Goal: Information Seeking & Learning: Learn about a topic

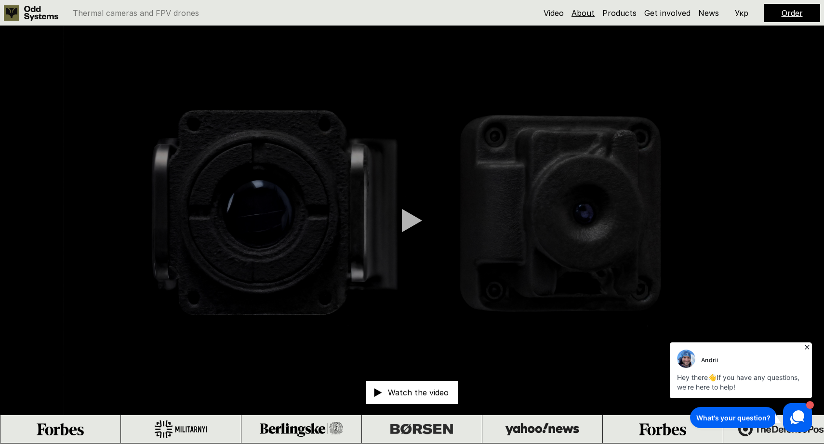
click at [585, 13] on link "About" at bounding box center [582, 13] width 23 height 10
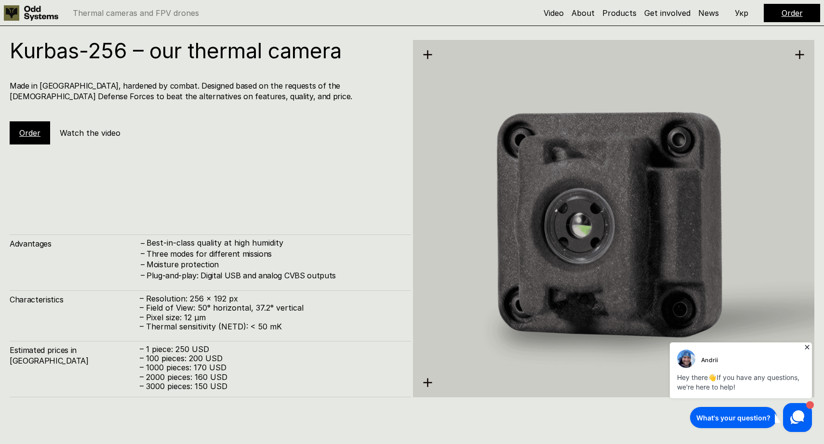
scroll to position [1347, 0]
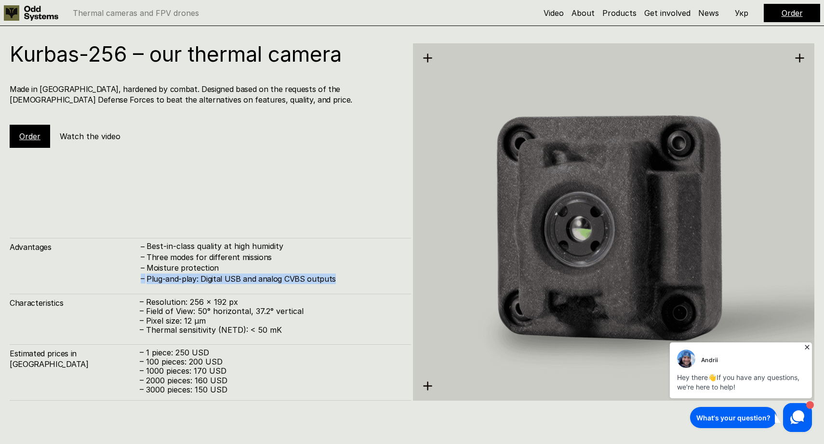
drag, startPoint x: 139, startPoint y: 280, endPoint x: 351, endPoint y: 281, distance: 212.0
click at [351, 281] on div "Advantages – Best-in-class quality at high humidity – Three modes for different…" at bounding box center [210, 261] width 401 height 46
copy div "– Plug-and-play: Digital USB and analog CVBS outputs"
click at [106, 136] on h5 "Watch the video" at bounding box center [90, 136] width 61 height 11
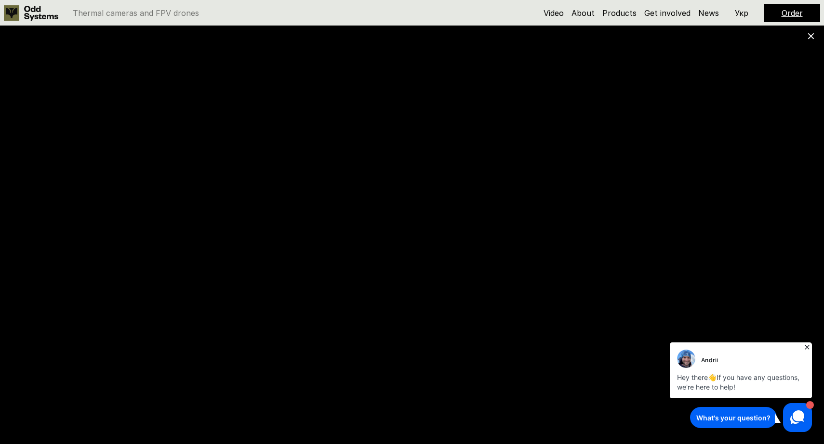
click at [810, 33] on icon at bounding box center [810, 36] width 7 height 7
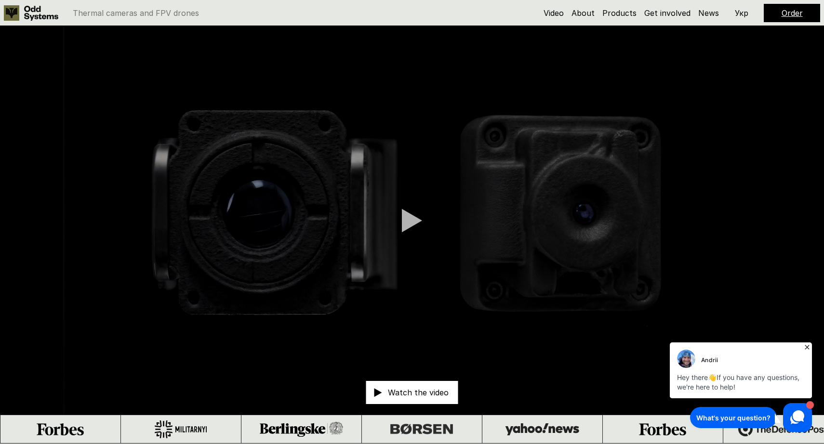
click at [52, 76] on video at bounding box center [412, 220] width 824 height 389
click at [79, 40] on video at bounding box center [412, 220] width 824 height 389
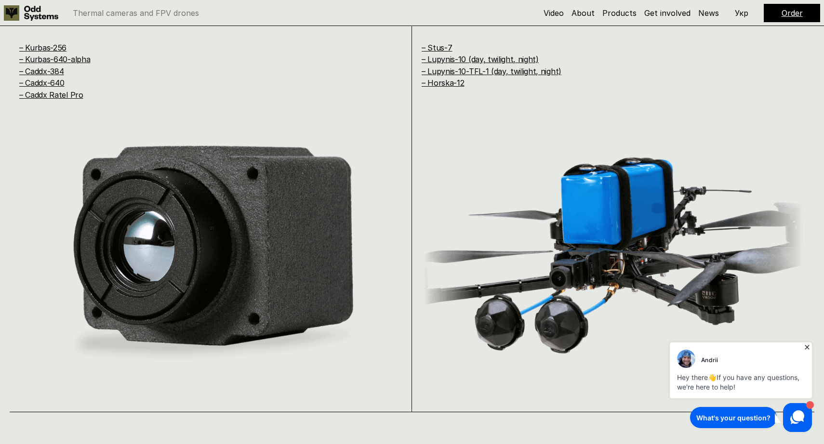
scroll to position [937, 0]
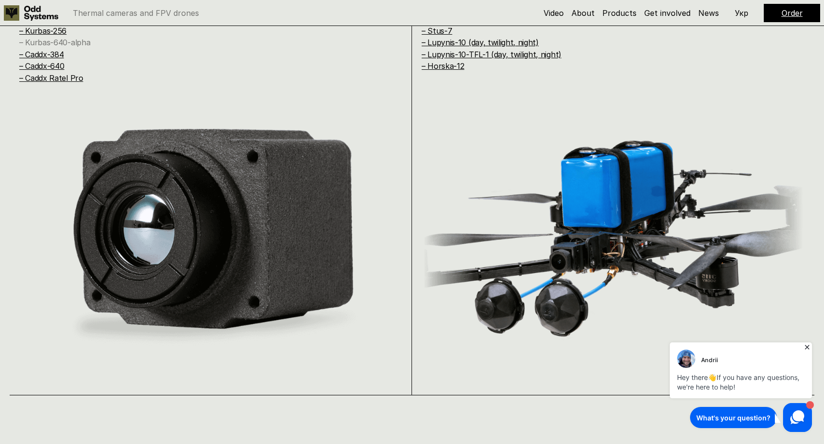
click at [81, 43] on link "– Kurbas-640-alpha" at bounding box center [54, 43] width 71 height 10
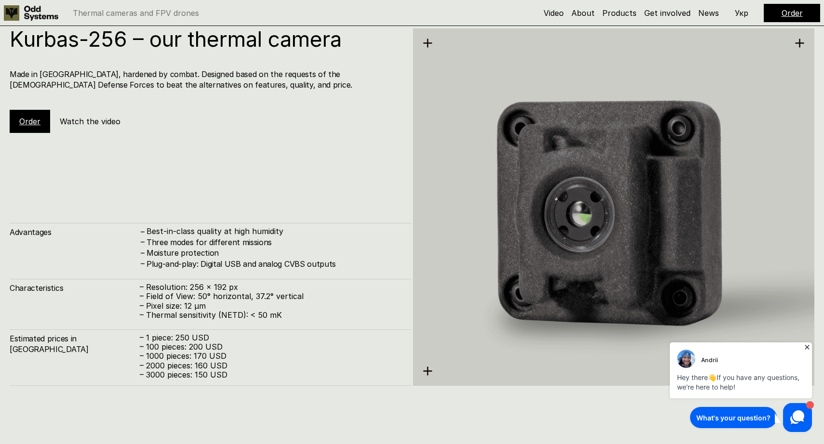
scroll to position [1353, 0]
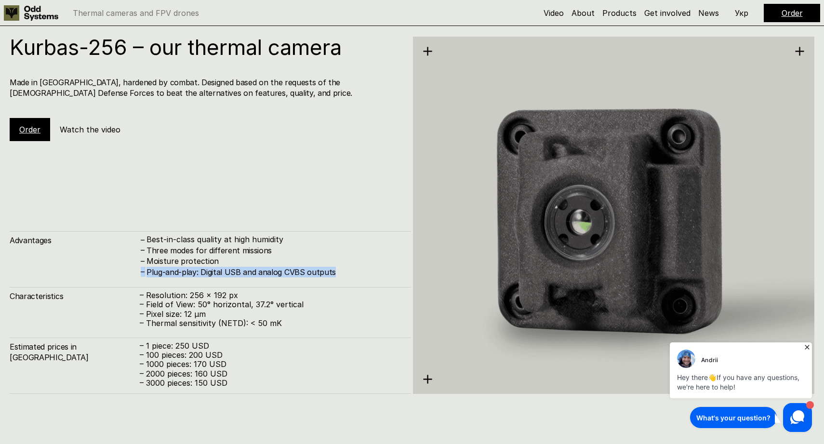
drag, startPoint x: 134, startPoint y: 274, endPoint x: 145, endPoint y: 279, distance: 12.1
click at [145, 279] on div "Advantages – Best-in-class quality at high humidity – Three modes for different…" at bounding box center [210, 312] width 401 height 163
copy div "– Plug-and-play: Digital USB and analog CVBS outputs"
